Goal: Obtain resource: Download file/media

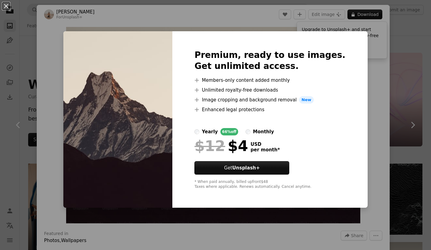
scroll to position [152, 0]
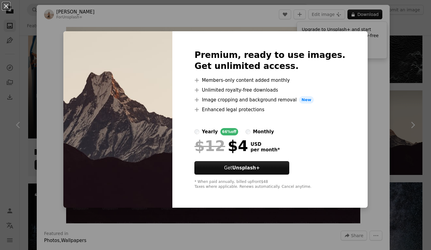
click at [369, 51] on div "An X shape Premium, ready to use images. Get unlimited access. A plus sign Memb…" at bounding box center [215, 125] width 431 height 250
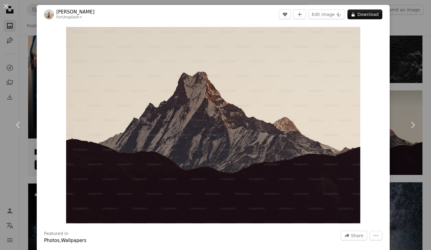
click at [400, 41] on div "An X shape Chevron left Chevron right [PERSON_NAME] For Unsplash+ A heart A plu…" at bounding box center [215, 125] width 431 height 250
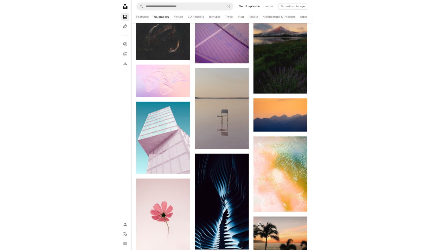
scroll to position [1003, 0]
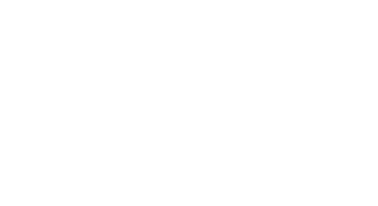
scroll to position [1369, 0]
